Goal: Use online tool/utility: Use online tool/utility

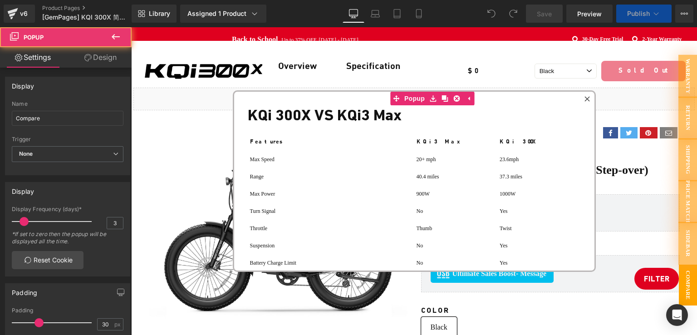
click at [586, 101] on icon at bounding box center [586, 98] width 5 height 5
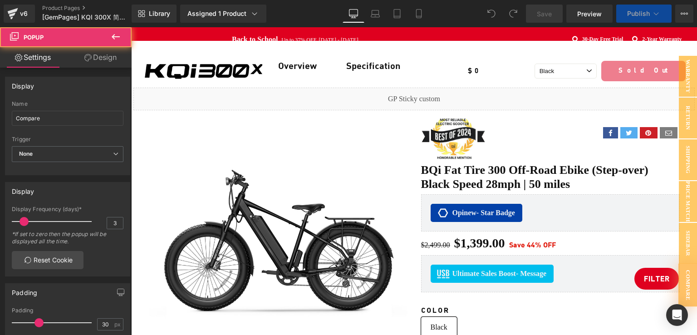
click at [396, 136] on img at bounding box center [278, 243] width 259 height 259
click at [309, 190] on img at bounding box center [278, 243] width 259 height 259
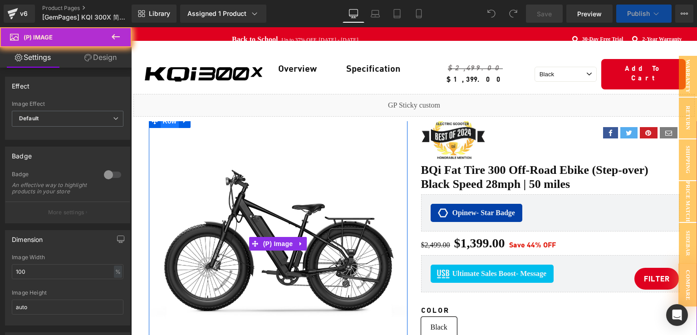
click at [164, 123] on span "Row" at bounding box center [170, 121] width 18 height 14
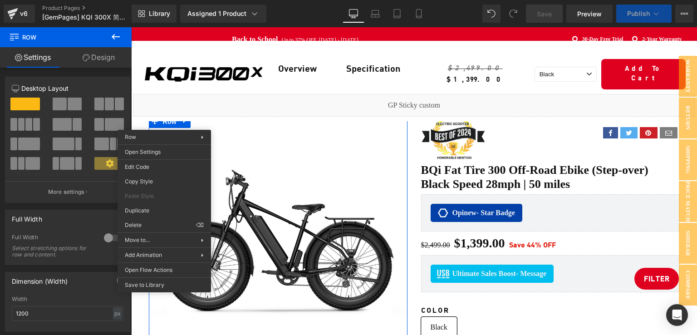
click at [387, 116] on div "Sale Off (P) Image" at bounding box center [278, 272] width 259 height 317
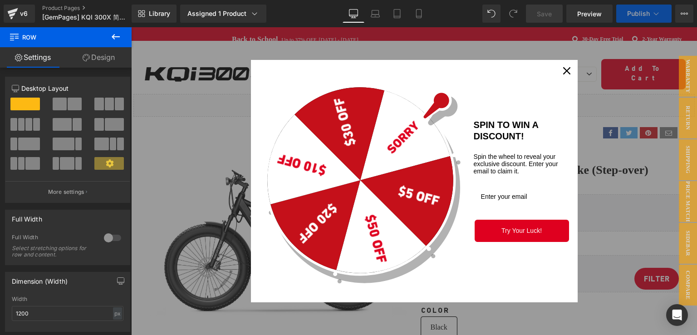
click at [566, 70] on icon "close icon" at bounding box center [566, 70] width 7 height 7
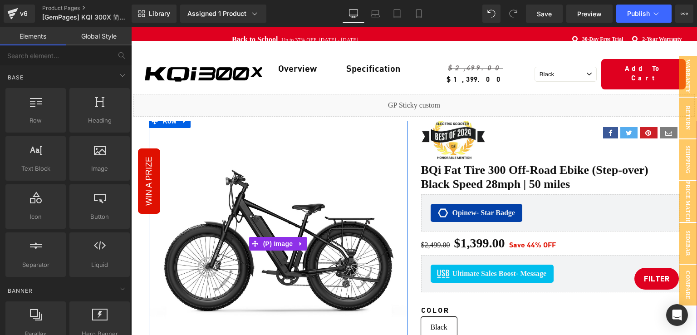
click at [379, 198] on img at bounding box center [278, 243] width 259 height 259
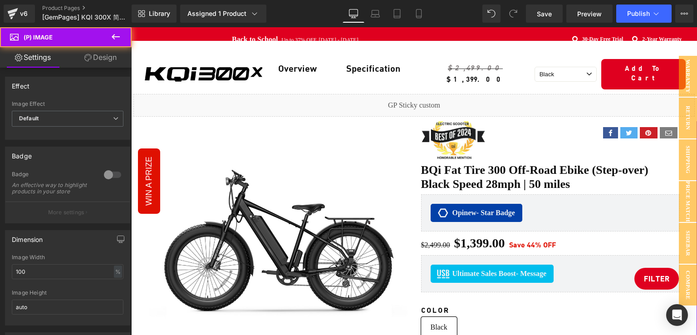
click at [411, 117] on span "Product" at bounding box center [413, 112] width 61 height 14
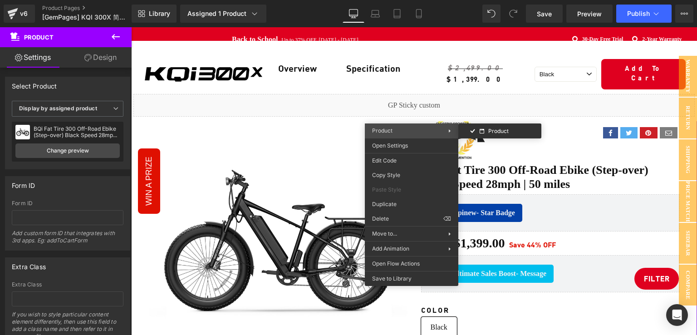
click at [441, 130] on span "Product" at bounding box center [410, 131] width 76 height 8
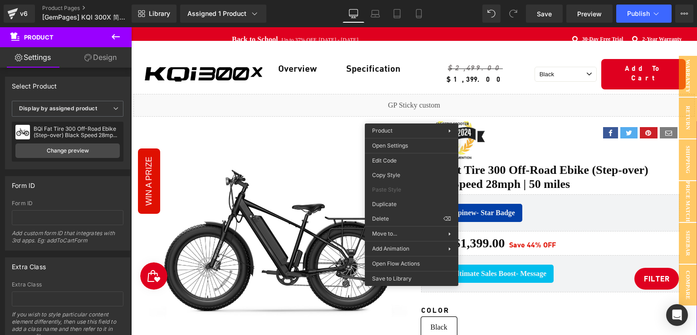
click at [217, 127] on img at bounding box center [278, 243] width 259 height 259
click at [212, 153] on img at bounding box center [278, 243] width 259 height 259
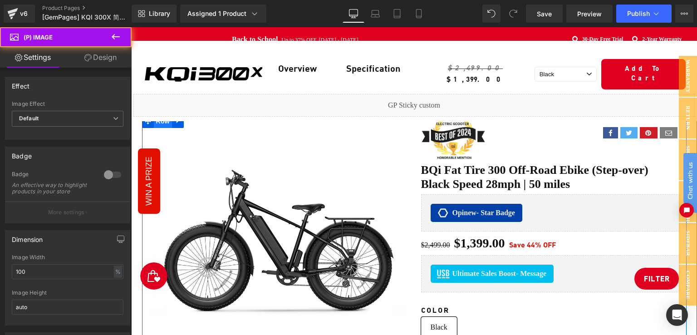
click at [162, 120] on span "Row" at bounding box center [163, 121] width 18 height 14
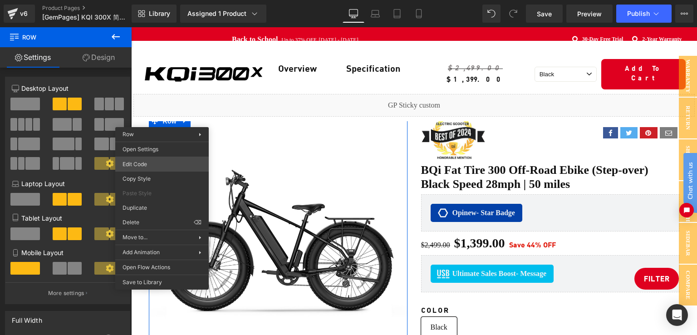
click at [158, 0] on div "Row You are previewing how the will restyle your page. You can not edit Element…" at bounding box center [348, 0] width 697 height 0
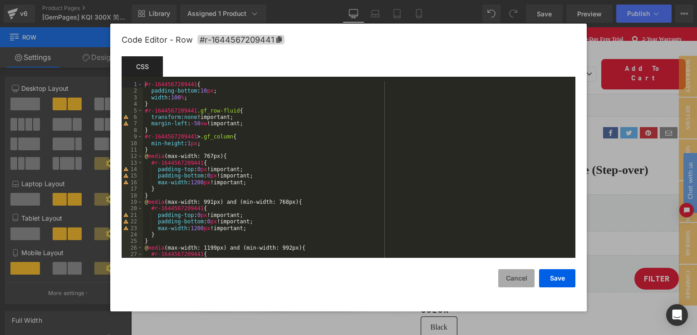
click at [521, 280] on button "Cancel" at bounding box center [516, 278] width 36 height 18
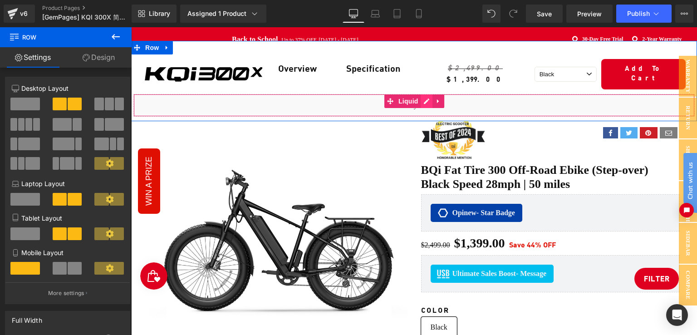
click at [423, 97] on div "Liquid" at bounding box center [413, 105] width 561 height 23
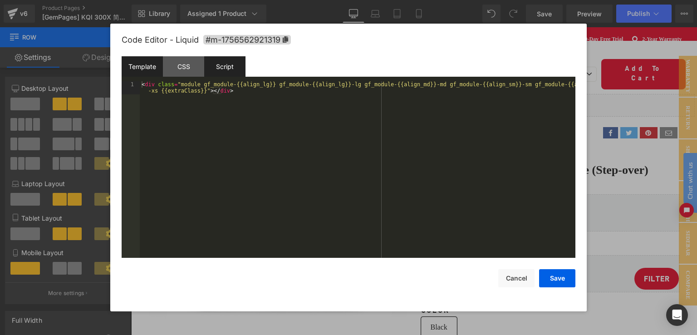
click at [230, 64] on div "Script" at bounding box center [224, 66] width 41 height 20
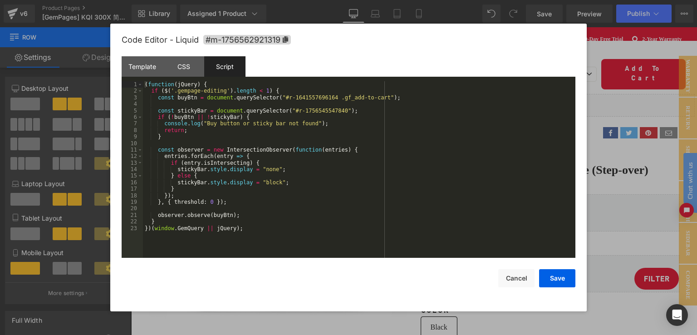
drag, startPoint x: 609, startPoint y: 199, endPoint x: 426, endPoint y: 166, distance: 186.2
click at [609, 198] on div at bounding box center [348, 167] width 697 height 335
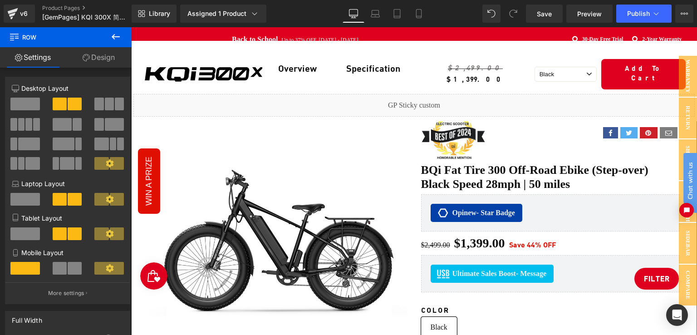
click at [412, 118] on span "Product" at bounding box center [413, 112] width 61 height 14
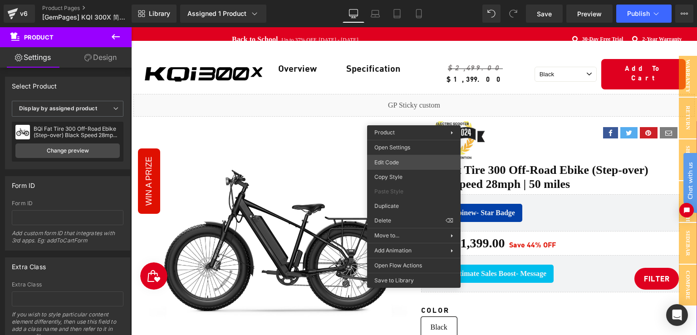
click at [406, 0] on div "Product You are previewing how the will restyle your page. You can not edit Ele…" at bounding box center [348, 0] width 697 height 0
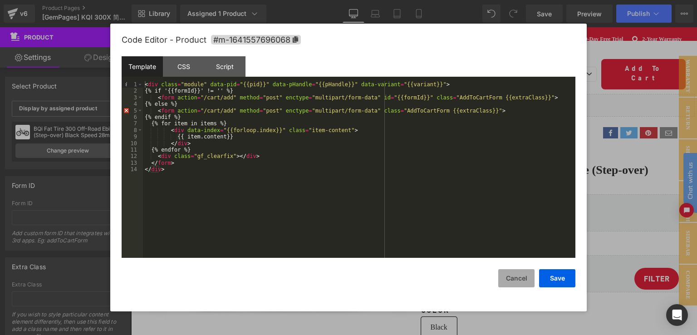
drag, startPoint x: 517, startPoint y: 277, endPoint x: 269, endPoint y: 78, distance: 317.2
click at [517, 277] on button "Cancel" at bounding box center [516, 278] width 36 height 18
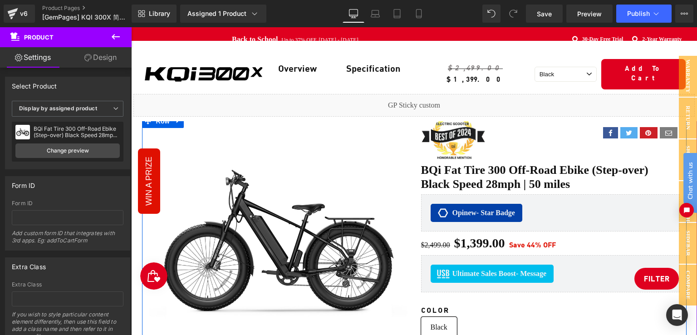
click at [409, 119] on div "Sale Off (P) Image" at bounding box center [278, 272] width 272 height 317
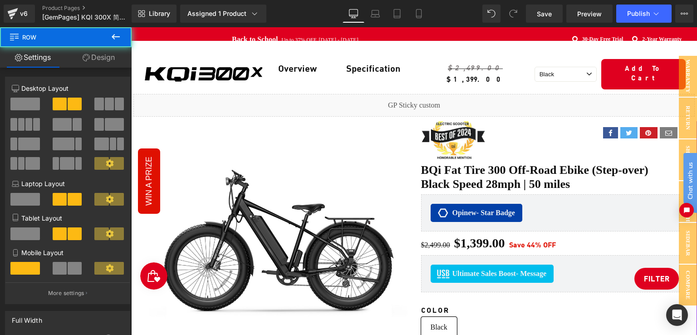
drag, startPoint x: 411, startPoint y: 116, endPoint x: 418, endPoint y: 116, distance: 7.3
click at [412, 116] on span "Product" at bounding box center [413, 112] width 61 height 14
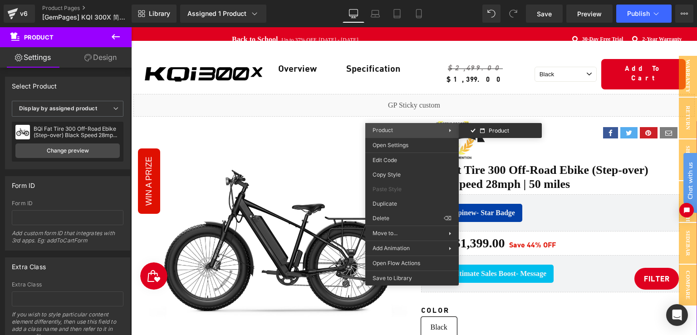
click at [439, 127] on span "Product" at bounding box center [410, 130] width 76 height 8
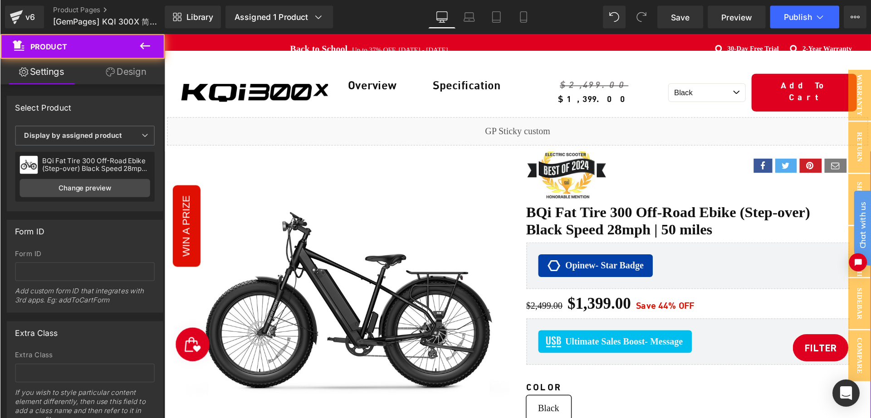
scroll to position [42, 0]
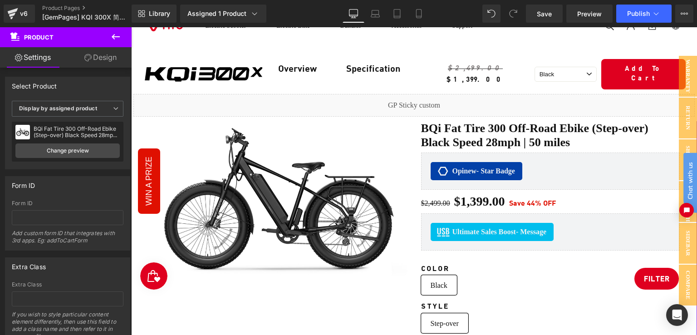
click at [147, 130] on div "Sale Off (P) Image" at bounding box center [278, 231] width 272 height 317
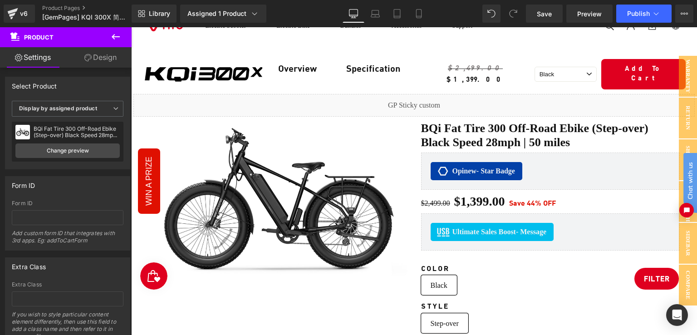
click at [261, 220] on img at bounding box center [278, 202] width 259 height 259
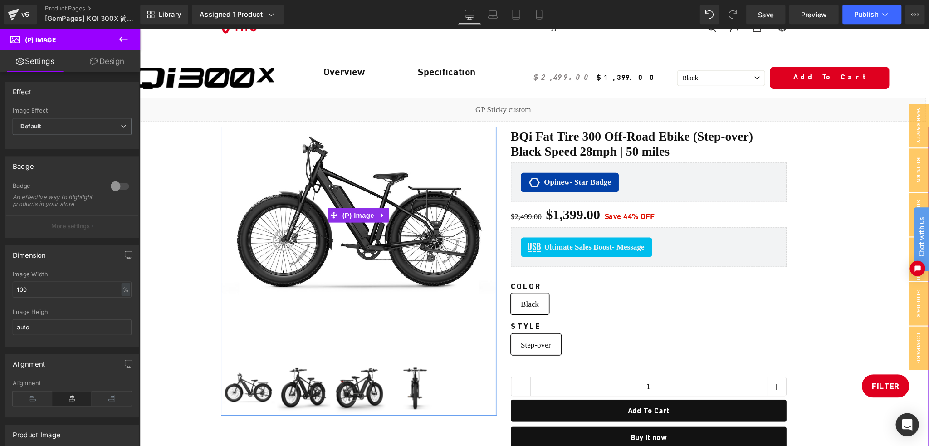
scroll to position [0, 0]
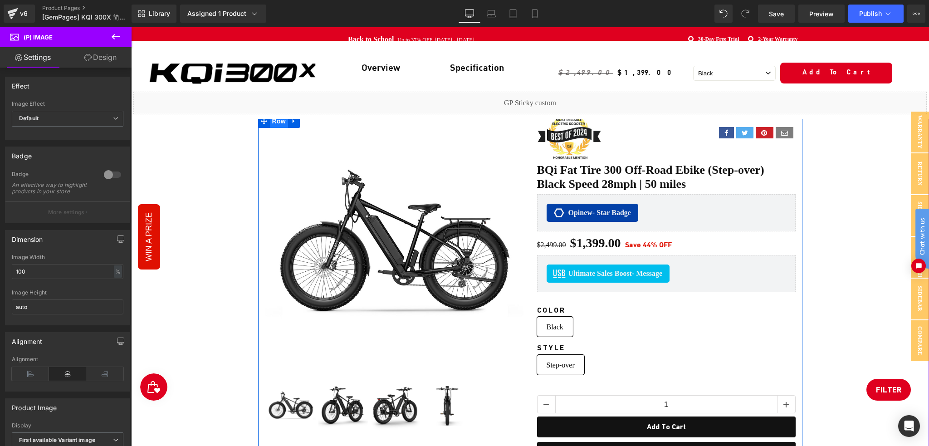
click at [273, 125] on span "Row" at bounding box center [279, 121] width 18 height 14
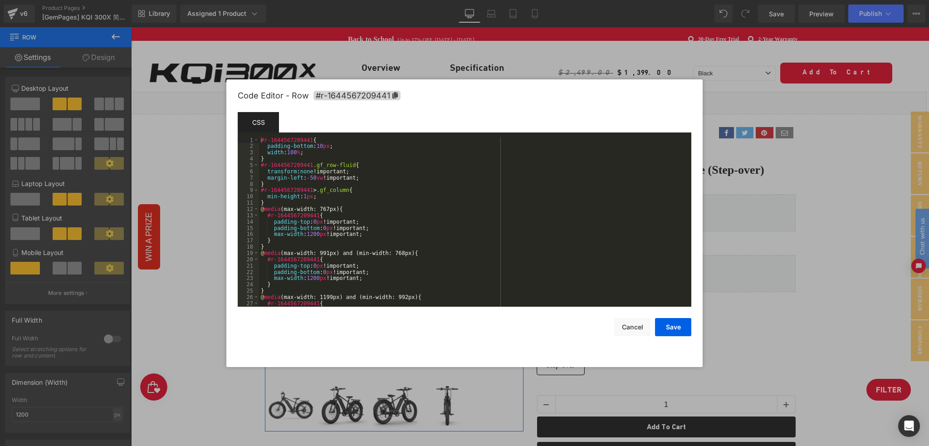
click at [269, 0] on div "Row You are previewing how the will restyle your page. You can not edit Element…" at bounding box center [464, 0] width 929 height 0
click at [634, 330] on button "Cancel" at bounding box center [632, 327] width 36 height 18
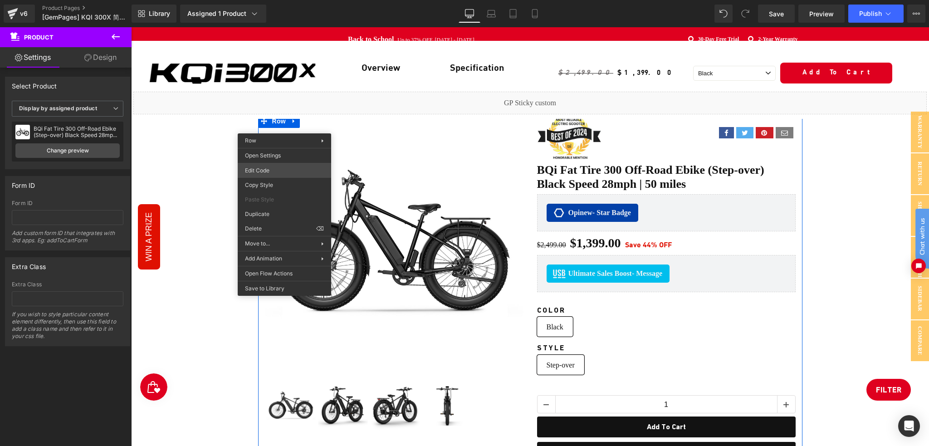
click at [295, 0] on div "Row You are previewing how the will restyle your page. You can not edit Element…" at bounding box center [464, 0] width 929 height 0
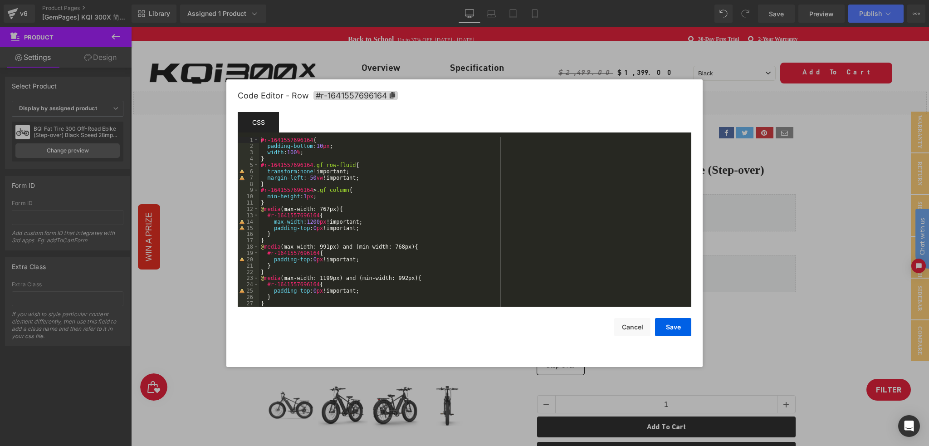
click at [206, 334] on div at bounding box center [464, 223] width 929 height 446
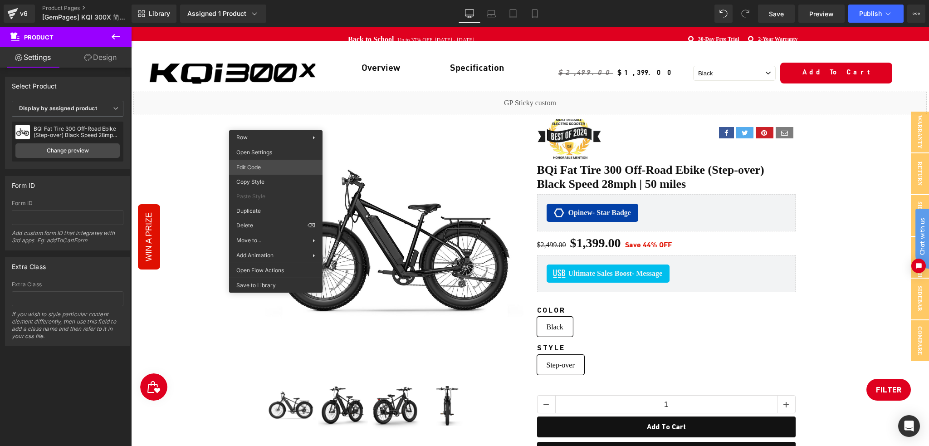
click at [277, 0] on div "Row You are previewing how the will restyle your page. You can not edit Element…" at bounding box center [464, 0] width 929 height 0
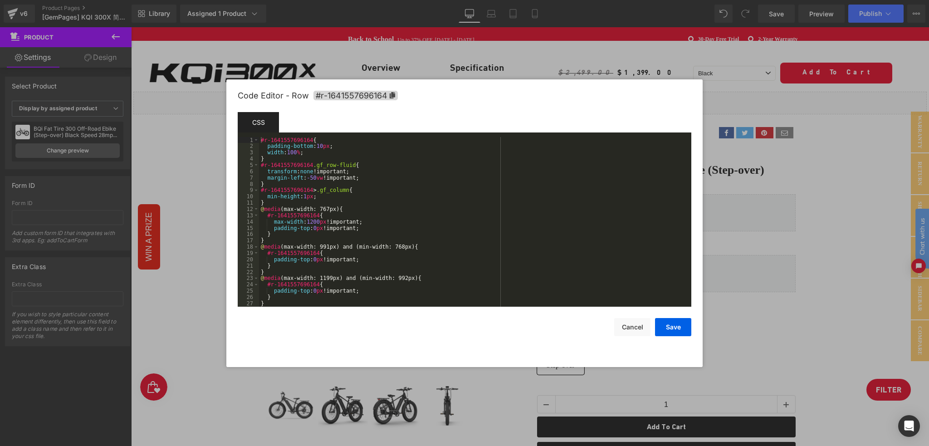
click at [217, 166] on div at bounding box center [464, 223] width 929 height 446
